Goal: Information Seeking & Learning: Find specific fact

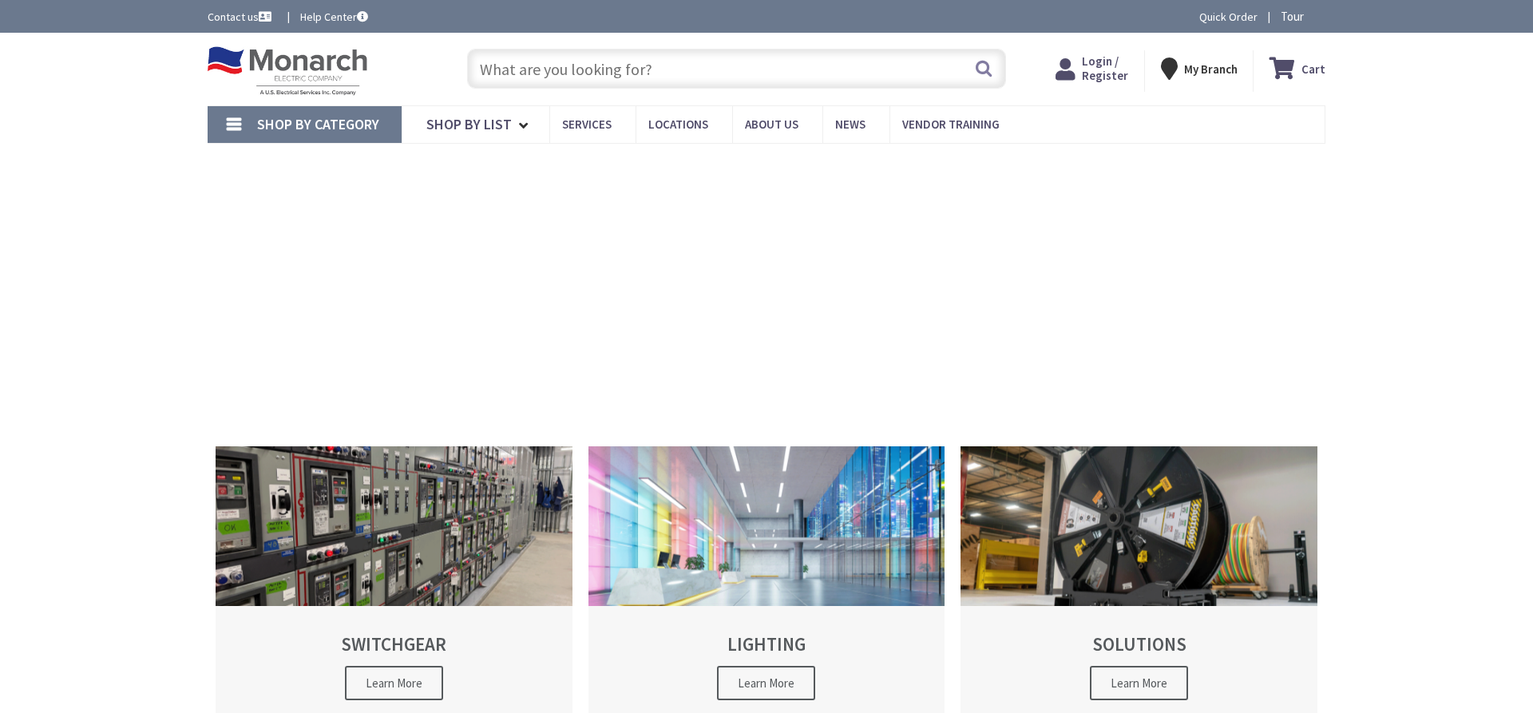
type input "1651RT"
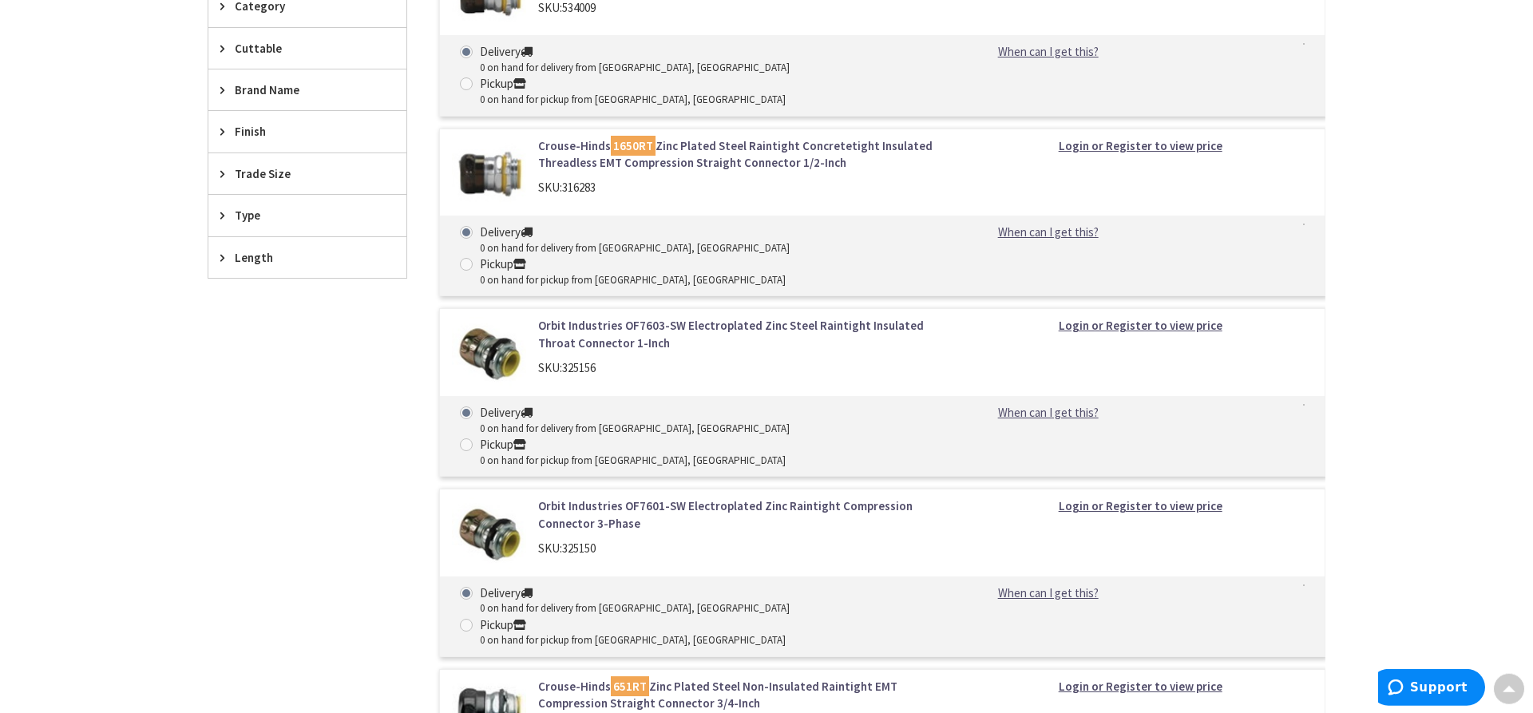
scroll to position [570, 0]
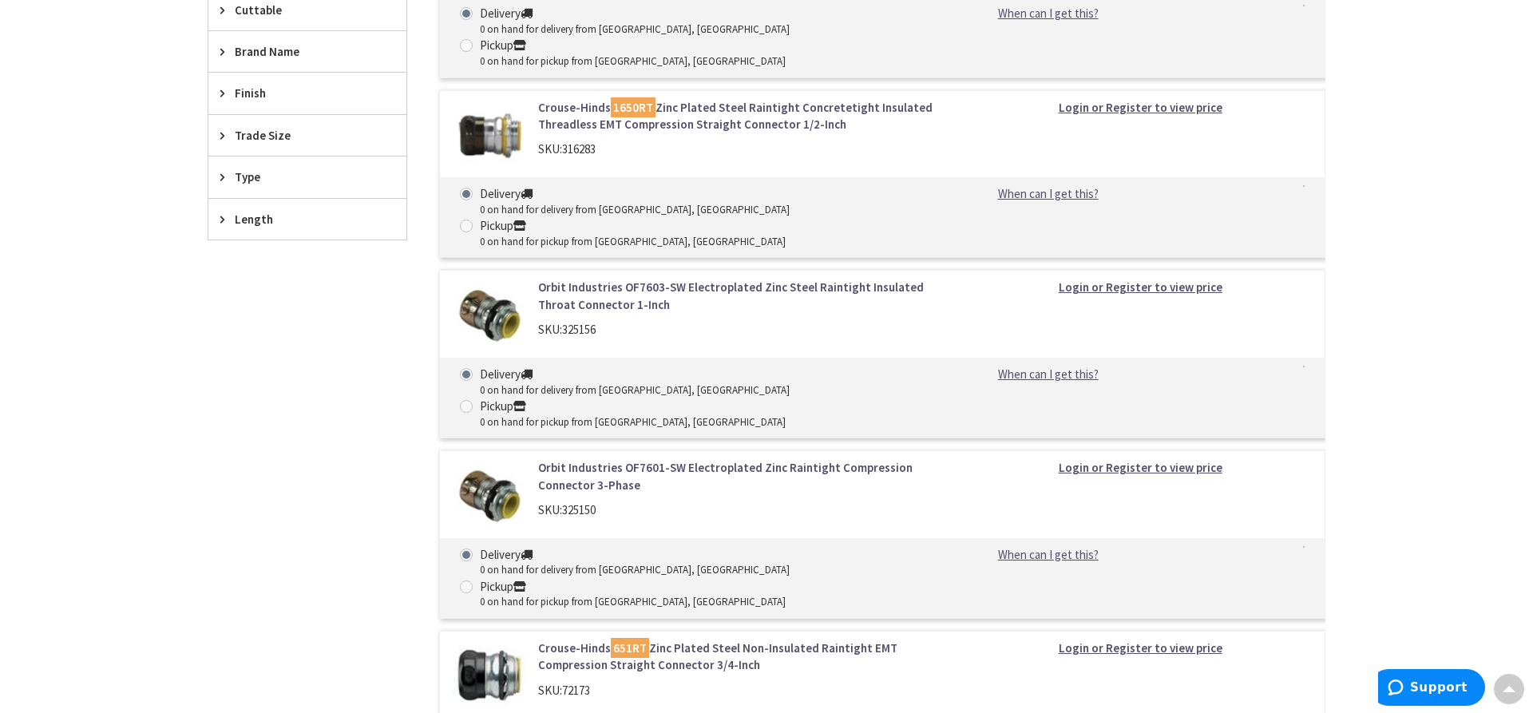
click at [550, 640] on link "Crouse-Hinds 651RT Zinc Plated Steel Non-Insulated Raintight EMT Compression St…" at bounding box center [741, 657] width 406 height 34
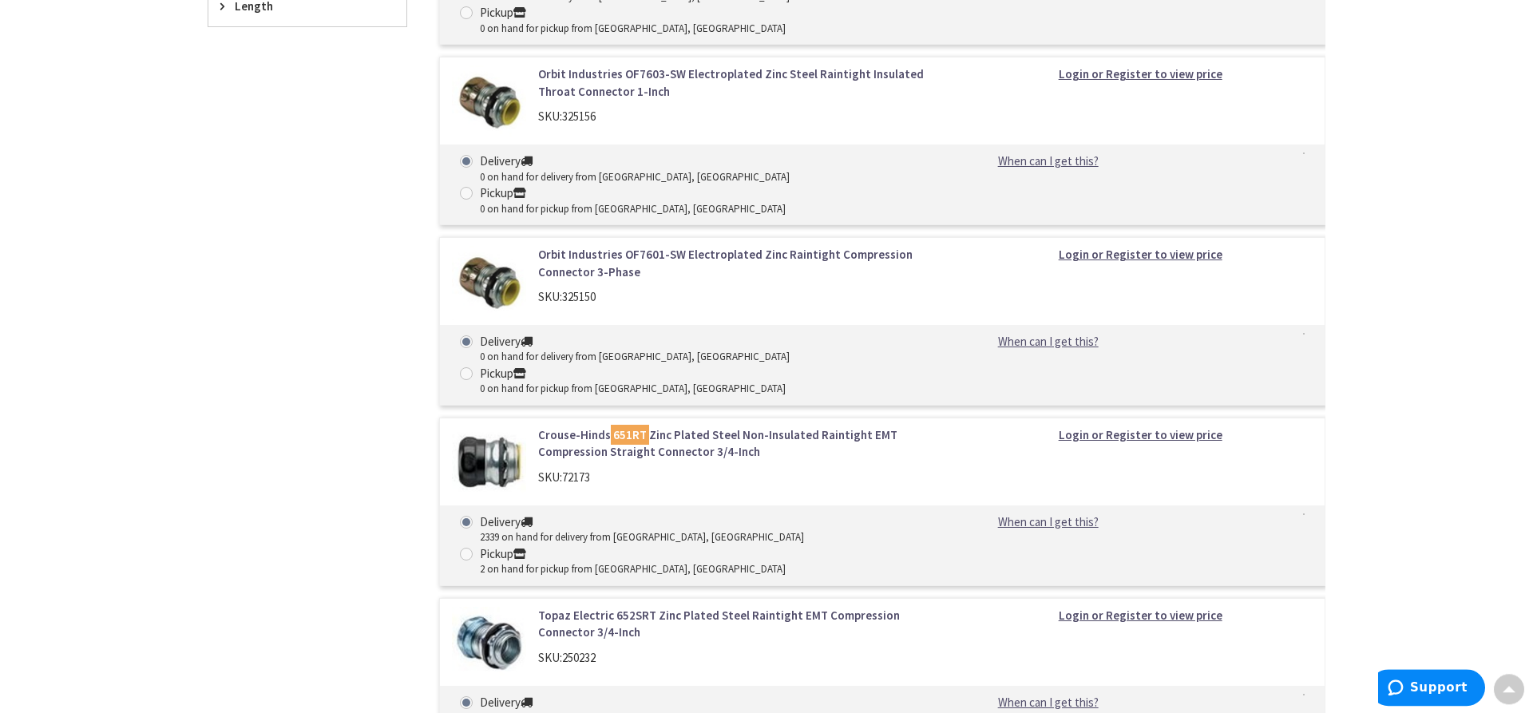
scroll to position [839, 0]
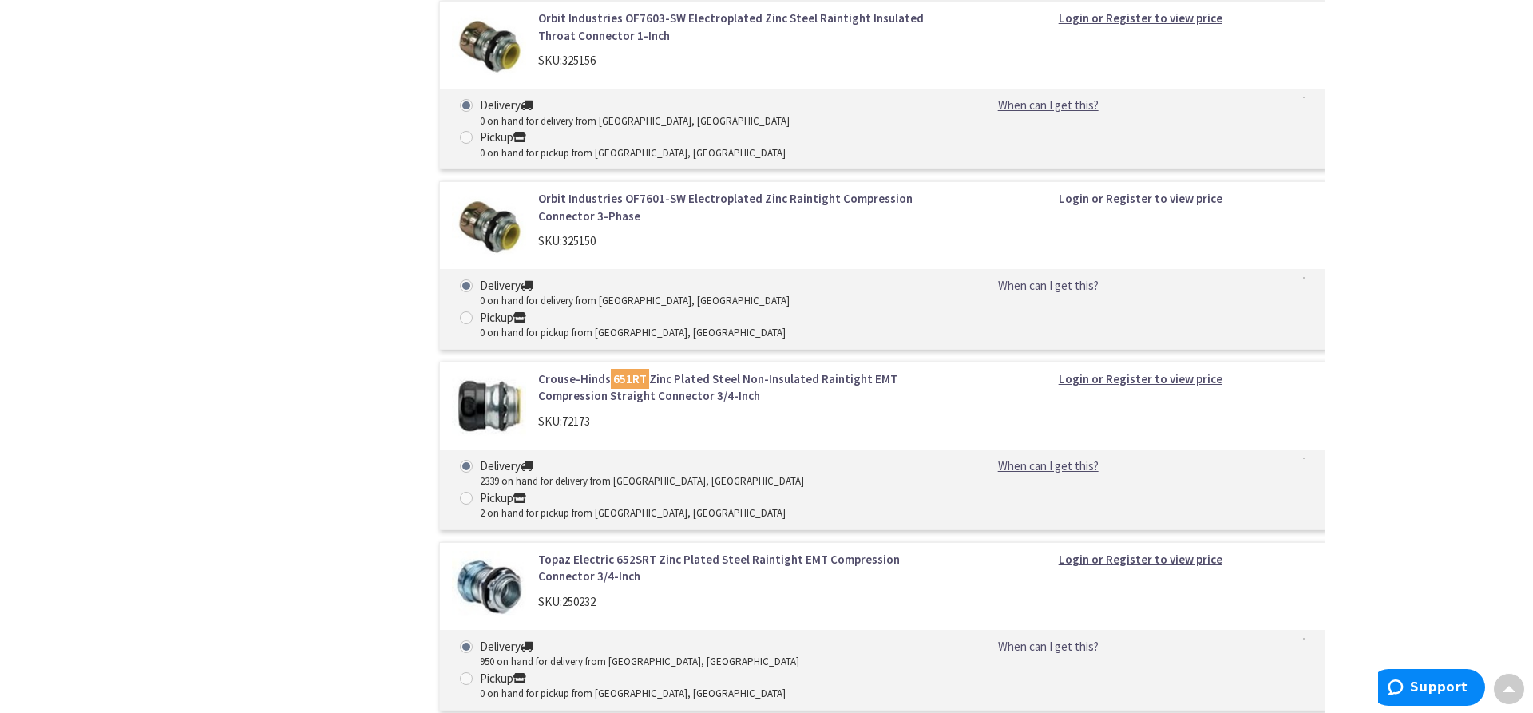
click at [731, 551] on link "Topaz Electric 652SRT Zinc Plated Steel Raintight EMT Compression Connector 3/4…" at bounding box center [741, 568] width 406 height 34
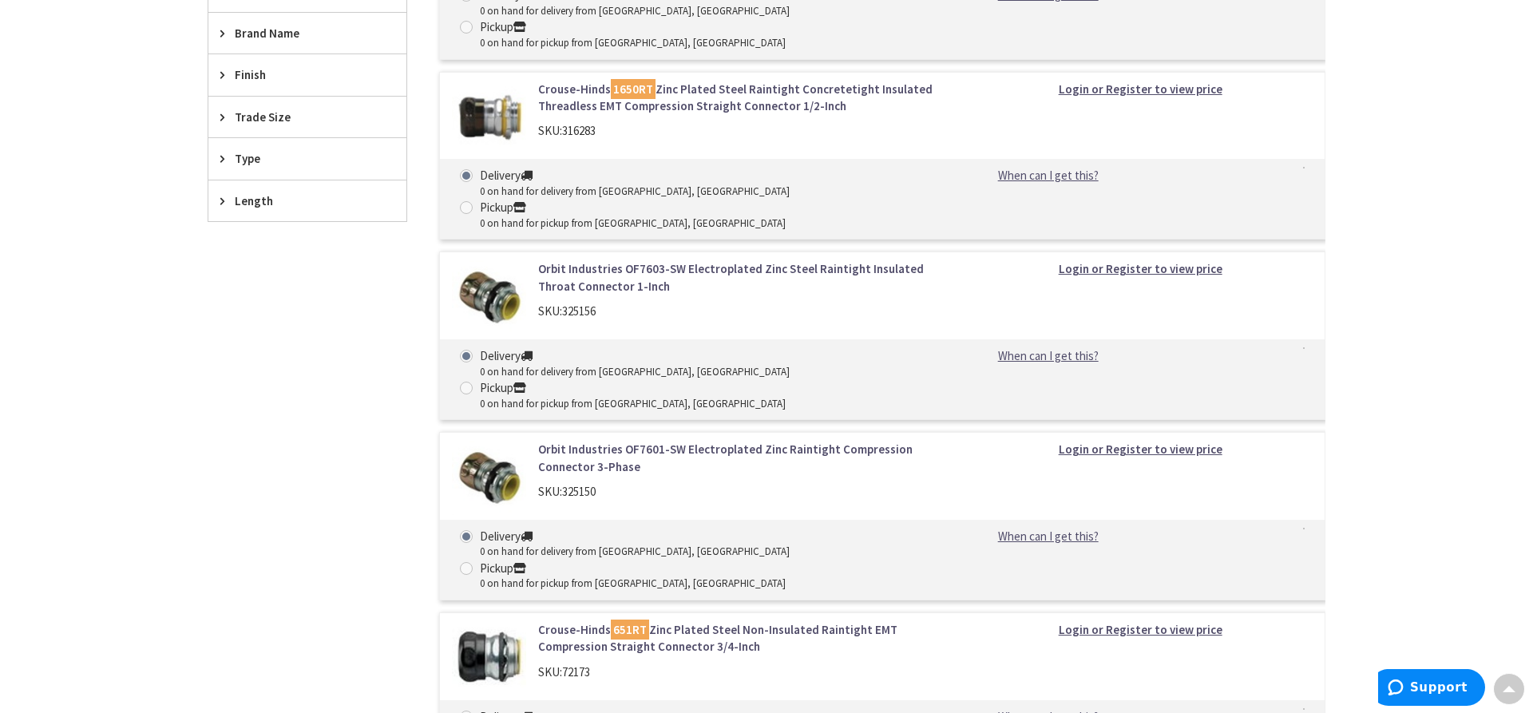
scroll to position [595, 0]
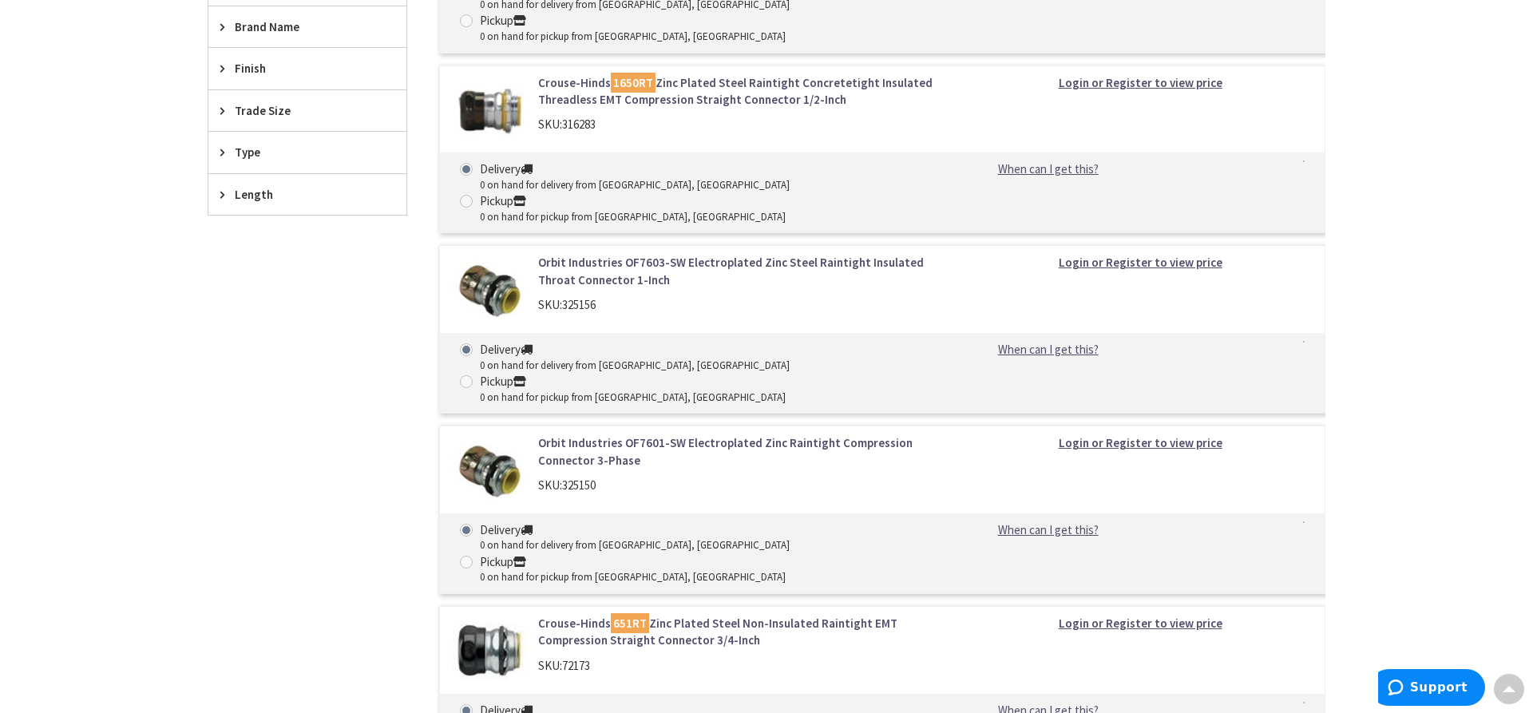
click at [561, 615] on link "Crouse-Hinds 651RT Zinc Plated Steel Non-Insulated Raintight EMT Compression St…" at bounding box center [741, 632] width 406 height 34
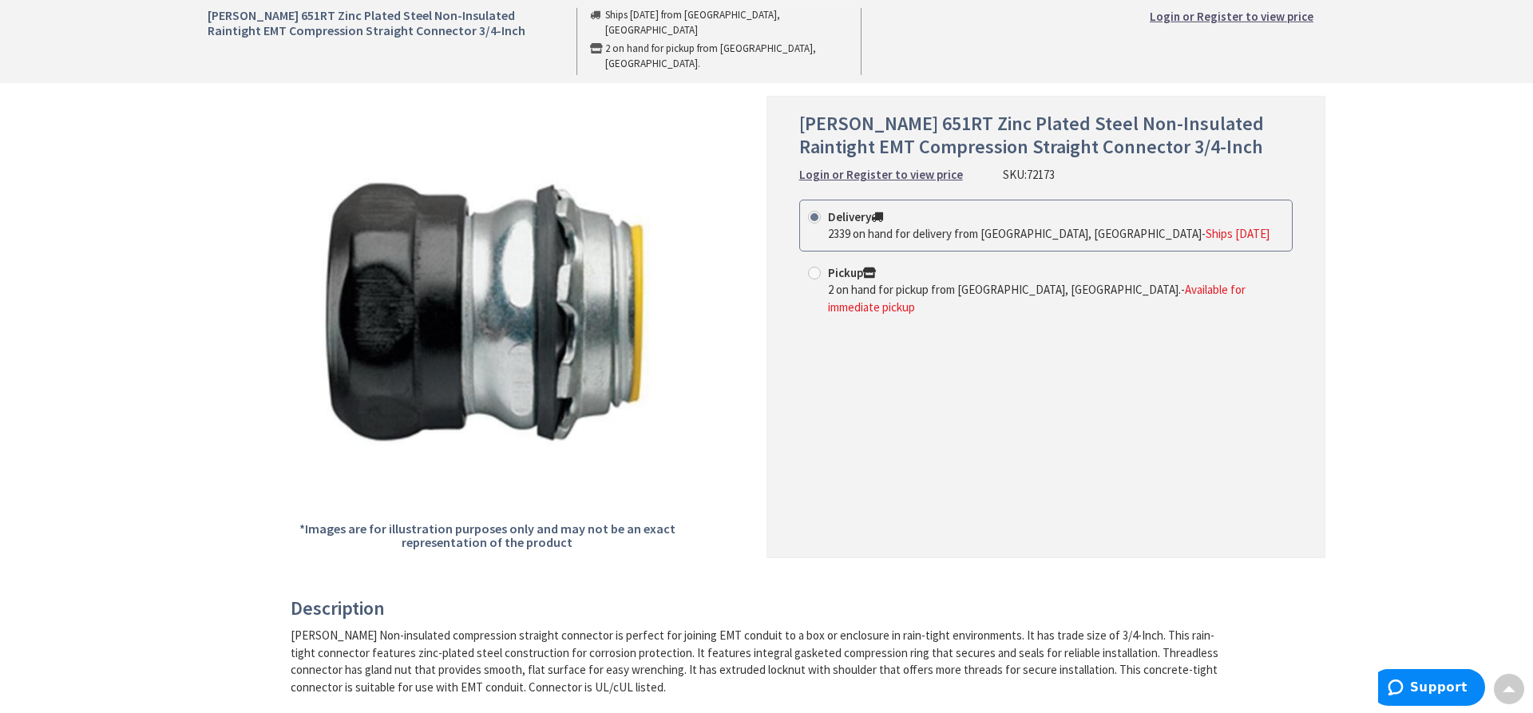
scroll to position [81, 0]
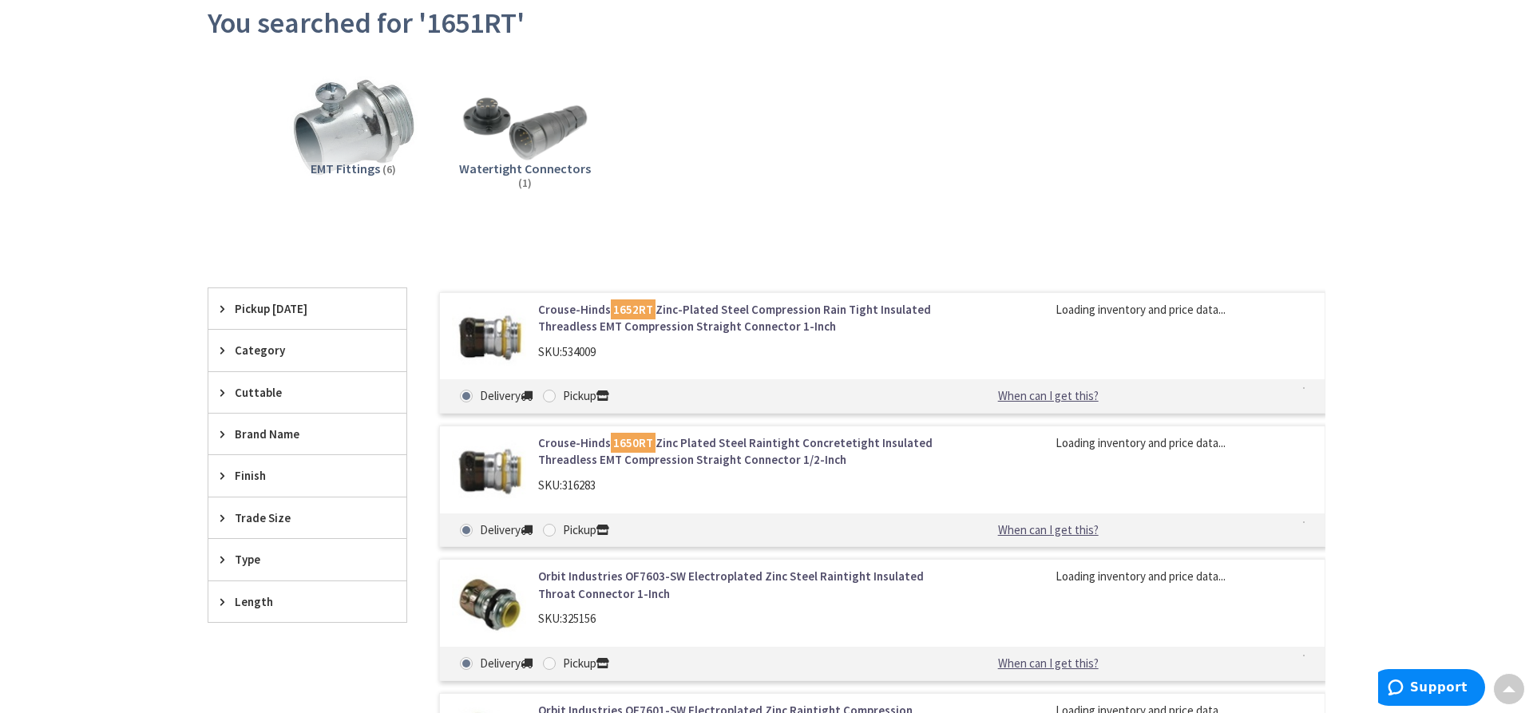
scroll to position [188, 0]
click at [231, 511] on div "Trade Size" at bounding box center [307, 518] width 198 height 41
click at [242, 580] on span "3/4 Inch" at bounding box center [307, 576] width 198 height 27
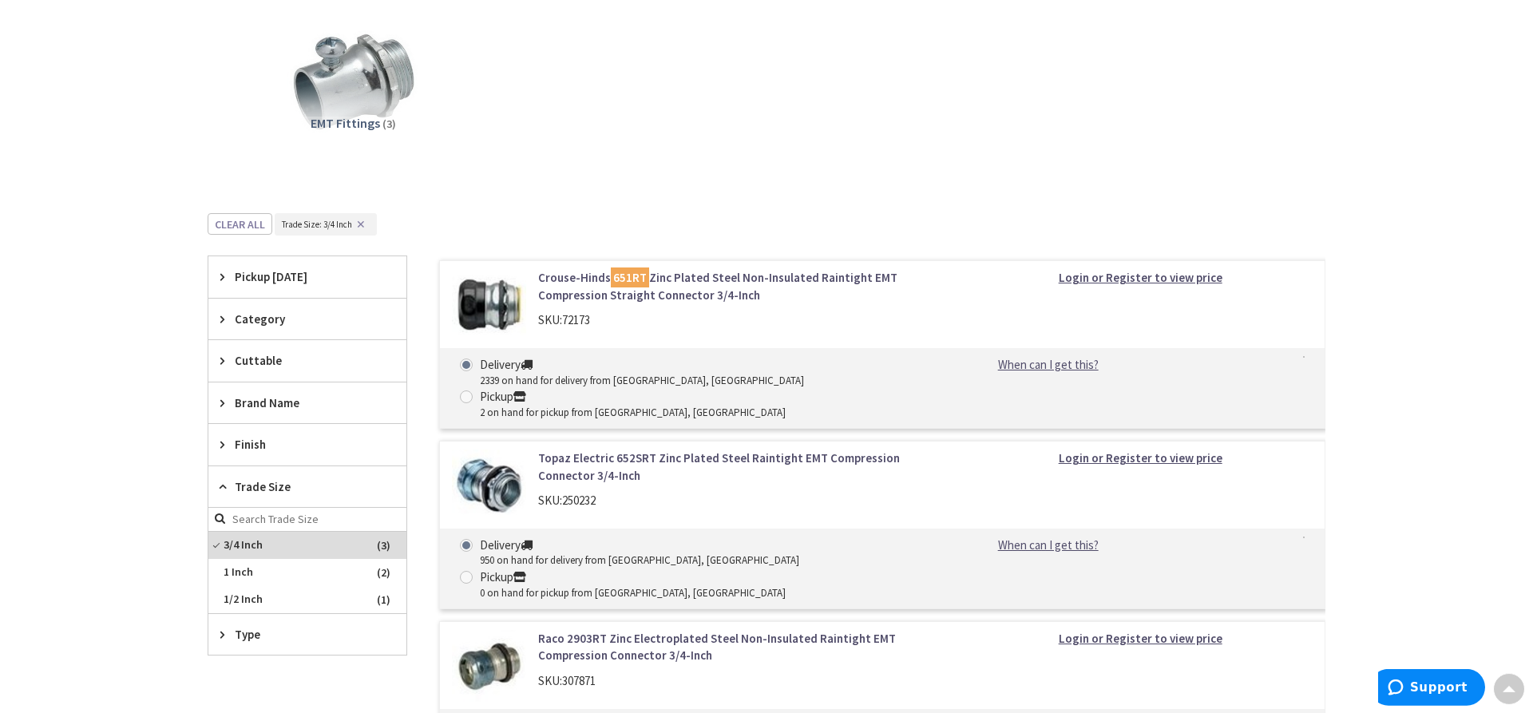
scroll to position [269, 0]
